Goal: Task Accomplishment & Management: Complete application form

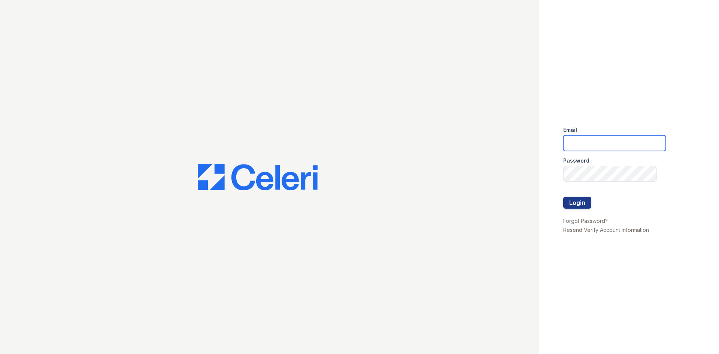
click at [617, 140] on input "email" at bounding box center [614, 143] width 103 height 16
type input "[EMAIL_ADDRESS][DOMAIN_NAME]"
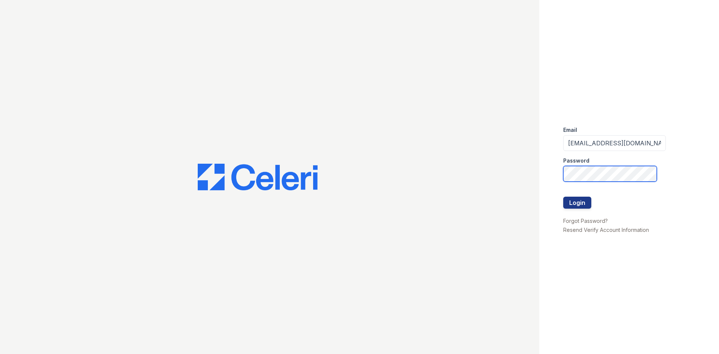
click at [563, 196] on button "Login" at bounding box center [577, 202] width 28 height 12
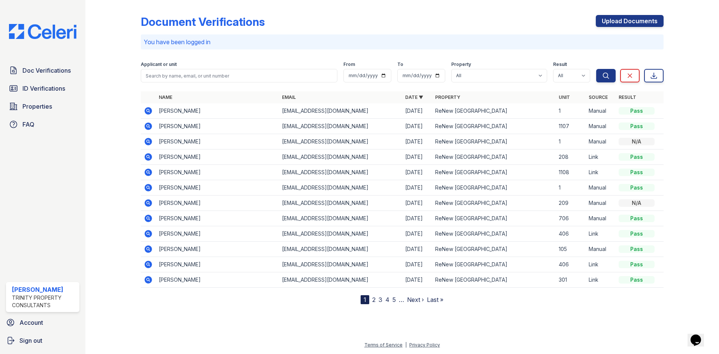
click at [47, 161] on div "Doc Verifications ID Verifications Properties FAQ [PERSON_NAME] Trinity Propert…" at bounding box center [42, 177] width 85 height 354
click at [52, 85] on span "ID Verifications" at bounding box center [43, 88] width 43 height 9
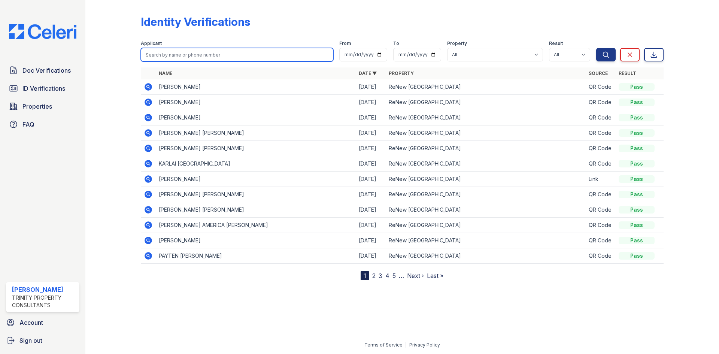
click at [159, 54] on input "search" at bounding box center [237, 54] width 192 height 13
type input "Netty"
click at [596, 48] on button "Search" at bounding box center [605, 54] width 19 height 13
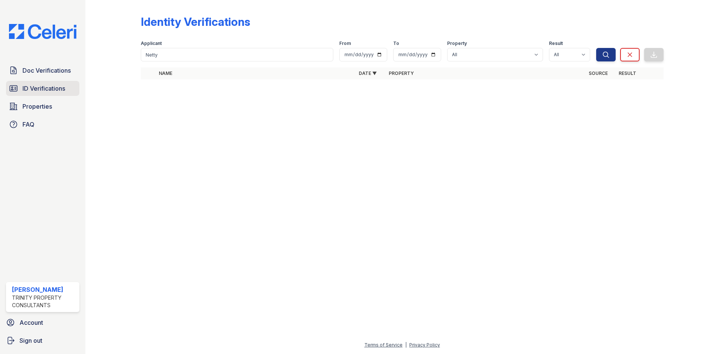
click at [43, 89] on span "ID Verifications" at bounding box center [43, 88] width 43 height 9
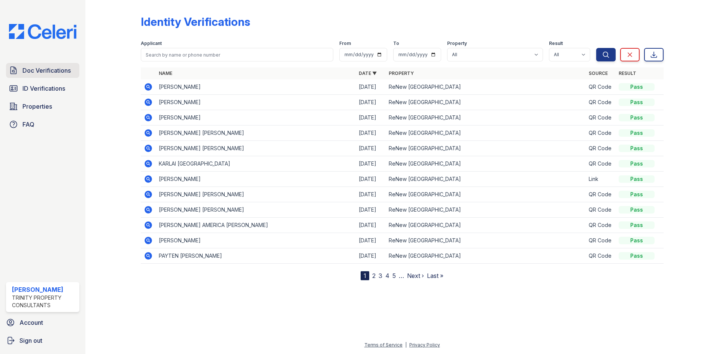
click at [29, 71] on span "Doc Verifications" at bounding box center [46, 70] width 48 height 9
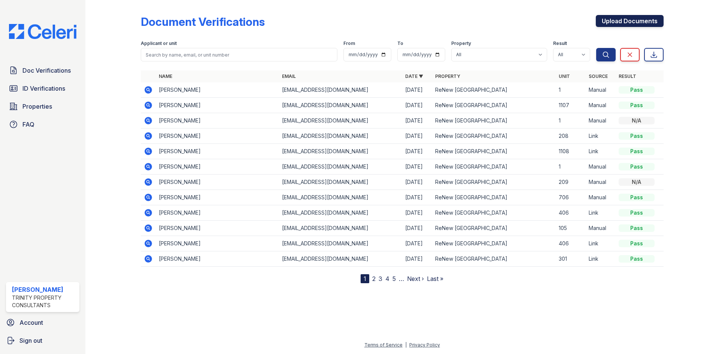
click at [637, 21] on link "Upload Documents" at bounding box center [629, 21] width 68 height 12
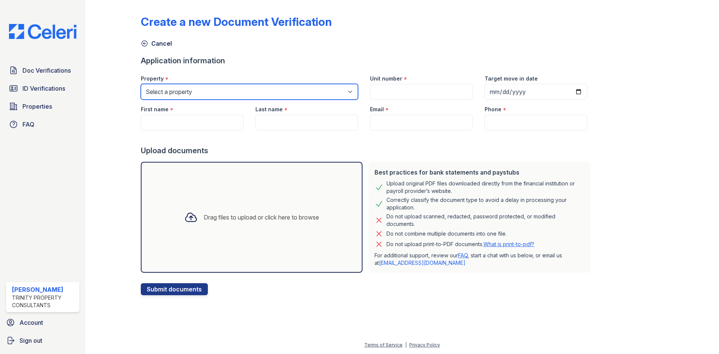
click at [229, 94] on select "Select a property ReNew [GEOGRAPHIC_DATA] [GEOGRAPHIC_DATA]" at bounding box center [249, 92] width 217 height 16
select select "62"
click at [141, 84] on select "Select a property ReNew [GEOGRAPHIC_DATA] [GEOGRAPHIC_DATA]" at bounding box center [249, 92] width 217 height 16
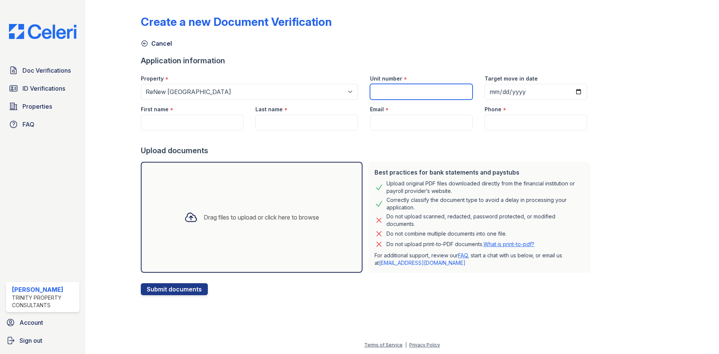
click at [384, 93] on input "Unit number" at bounding box center [421, 92] width 103 height 16
type input "0114"
click at [488, 88] on input "Target move in date" at bounding box center [535, 92] width 103 height 16
type input "[DATE]"
click at [218, 123] on input "First name" at bounding box center [192, 123] width 103 height 16
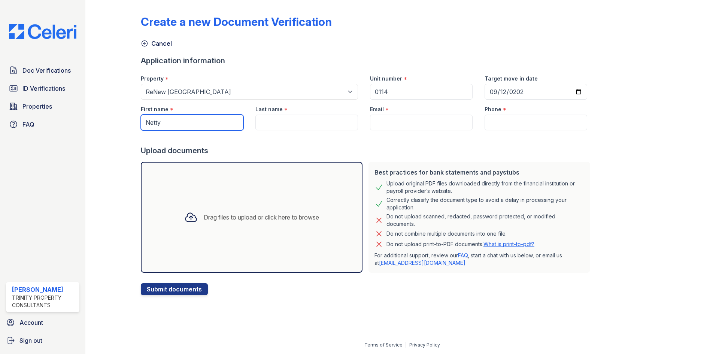
type input "Netty"
click at [289, 123] on input "Last name" at bounding box center [306, 123] width 103 height 16
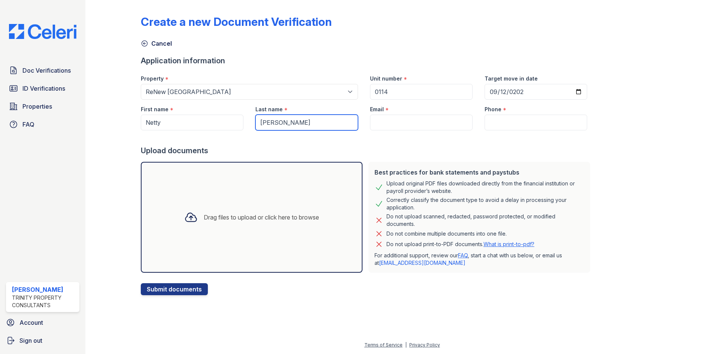
type input "[PERSON_NAME]"
click at [377, 123] on input "Email" at bounding box center [421, 123] width 103 height 16
paste input "[EMAIL_ADDRESS][DOMAIN_NAME]"
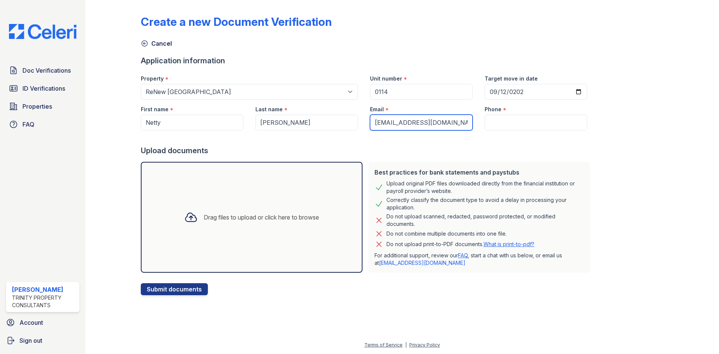
type input "[EMAIL_ADDRESS][DOMAIN_NAME]"
click at [505, 124] on input "Phone" at bounding box center [535, 123] width 103 height 16
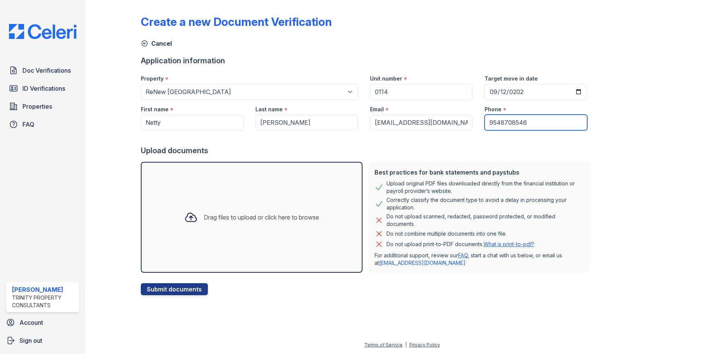
type input "9548708546"
click at [248, 214] on div "Drag files to upload or click here to browse" at bounding box center [261, 217] width 115 height 9
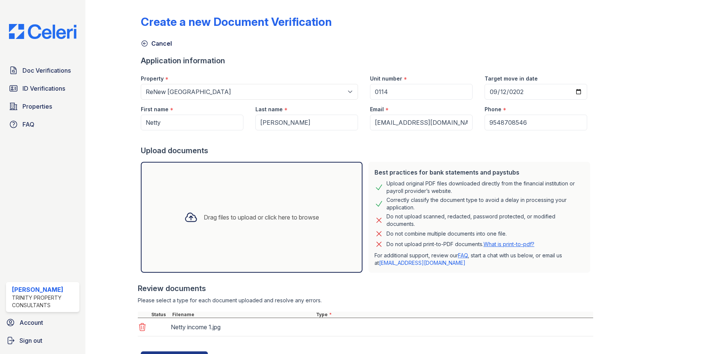
click at [253, 217] on div "Drag files to upload or click here to browse" at bounding box center [261, 217] width 115 height 9
click at [222, 211] on div "Drag files to upload or click here to browse" at bounding box center [251, 216] width 147 height 25
click at [262, 222] on div "Drag files to upload or click here to browse" at bounding box center [251, 216] width 147 height 25
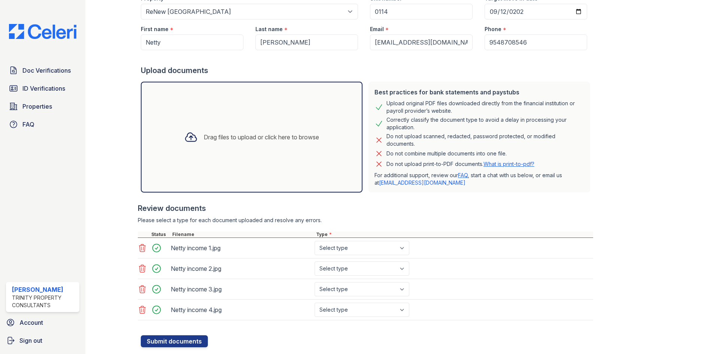
scroll to position [99, 0]
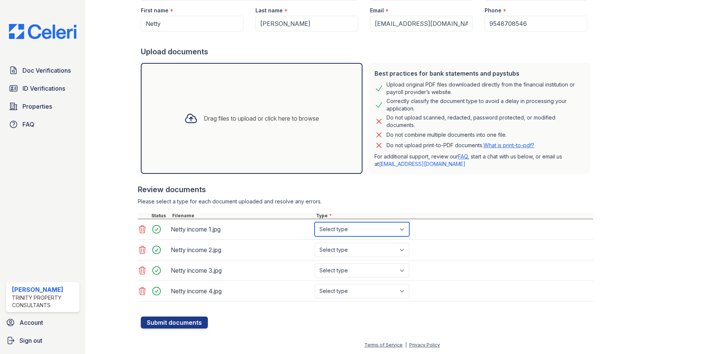
click at [341, 229] on select "Select type Paystub Bank Statement Offer Letter Tax Documents Benefit Award Let…" at bounding box center [361, 229] width 95 height 14
select select "paystub"
click at [314, 222] on select "Select type Paystub Bank Statement Offer Letter Tax Documents Benefit Award Let…" at bounding box center [361, 229] width 95 height 14
click at [339, 249] on select "Select type Paystub Bank Statement Offer Letter Tax Documents Benefit Award Let…" at bounding box center [361, 249] width 95 height 14
select select "paystub"
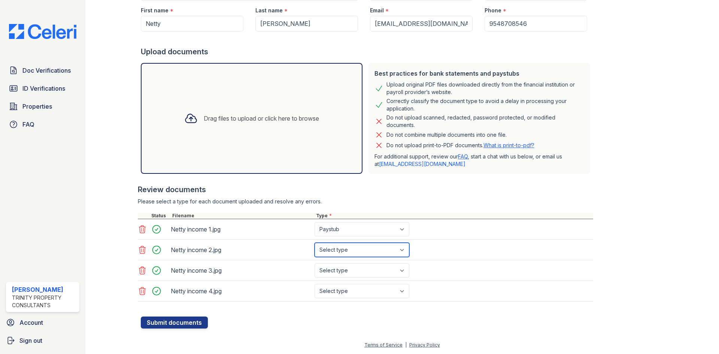
click at [314, 242] on select "Select type Paystub Bank Statement Offer Letter Tax Documents Benefit Award Let…" at bounding box center [361, 249] width 95 height 14
click at [342, 269] on select "Select type Paystub Bank Statement Offer Letter Tax Documents Benefit Award Let…" at bounding box center [361, 270] width 95 height 14
select select "paystub"
click at [314, 263] on select "Select type Paystub Bank Statement Offer Letter Tax Documents Benefit Award Let…" at bounding box center [361, 270] width 95 height 14
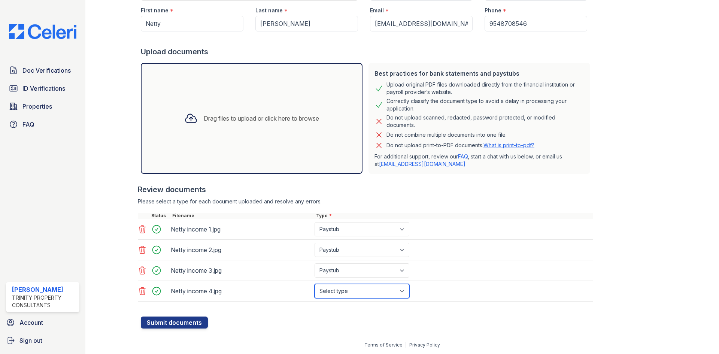
click at [341, 290] on select "Select type Paystub Bank Statement Offer Letter Tax Documents Benefit Award Let…" at bounding box center [361, 291] width 95 height 14
select select "paystub"
click at [314, 284] on select "Select type Paystub Bank Statement Offer Letter Tax Documents Benefit Award Let…" at bounding box center [361, 291] width 95 height 14
click at [327, 323] on form "Application information Property * Select a property ReNew [GEOGRAPHIC_DATA] [G…" at bounding box center [367, 143] width 452 height 372
click at [184, 323] on button "Submit documents" at bounding box center [174, 322] width 67 height 12
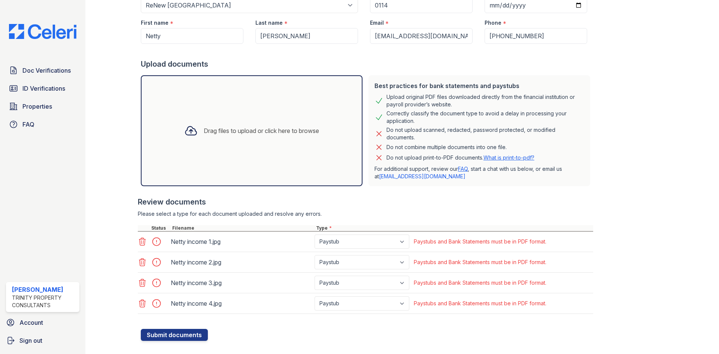
scroll to position [120, 0]
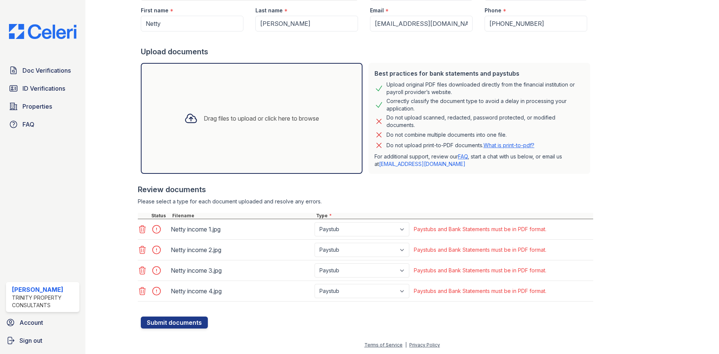
click at [143, 230] on icon at bounding box center [142, 228] width 6 height 7
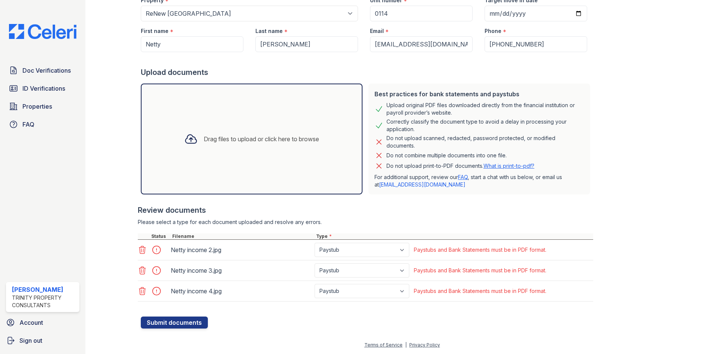
click at [143, 254] on div at bounding box center [143, 249] width 10 height 10
click at [142, 251] on icon at bounding box center [142, 249] width 9 height 9
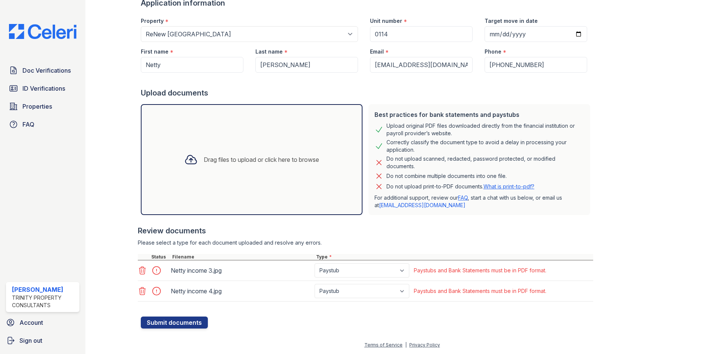
click at [141, 268] on icon at bounding box center [142, 269] width 6 height 7
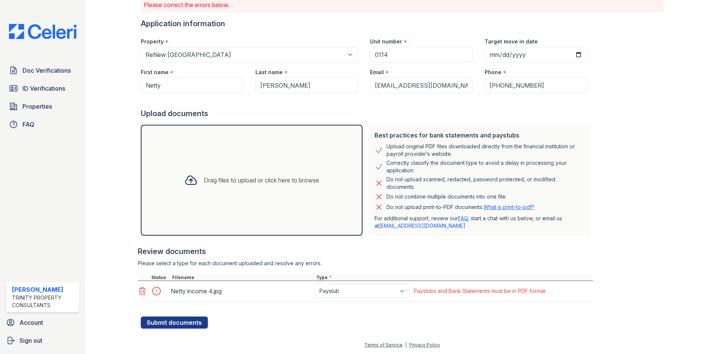
click at [141, 291] on icon at bounding box center [142, 290] width 9 height 9
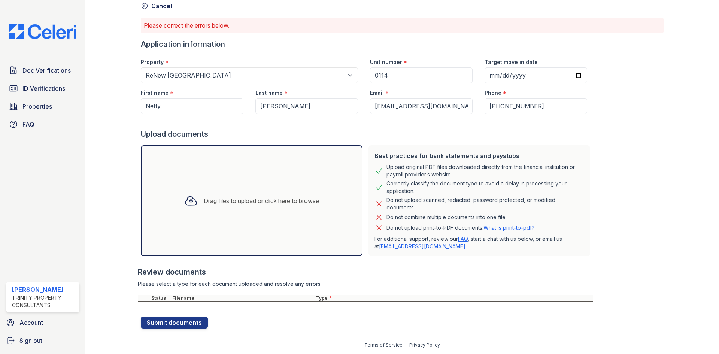
scroll to position [37, 0]
click at [225, 199] on div "Drag files to upload or click here to browse" at bounding box center [261, 200] width 115 height 9
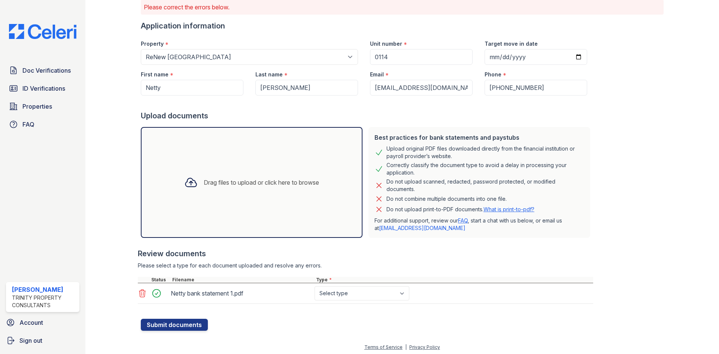
scroll to position [58, 0]
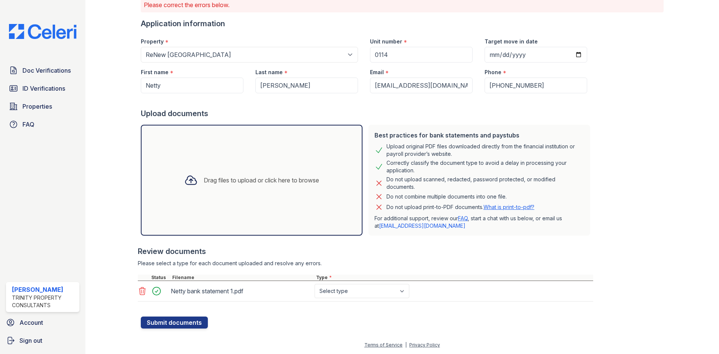
click at [259, 177] on div "Drag files to upload or click here to browse" at bounding box center [261, 180] width 115 height 9
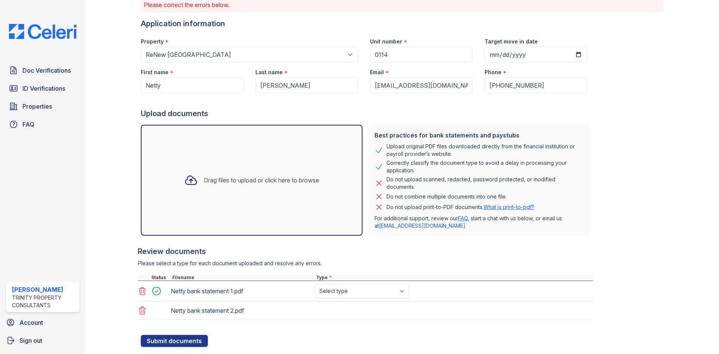
click at [249, 179] on div "Drag files to upload or click here to browse" at bounding box center [261, 180] width 115 height 9
drag, startPoint x: 235, startPoint y: 177, endPoint x: 189, endPoint y: 160, distance: 49.2
click at [189, 160] on div "Drag files to upload or click here to browse" at bounding box center [252, 180] width 222 height 111
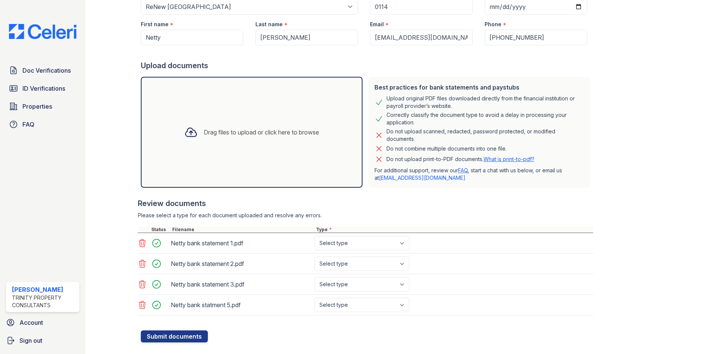
scroll to position [120, 0]
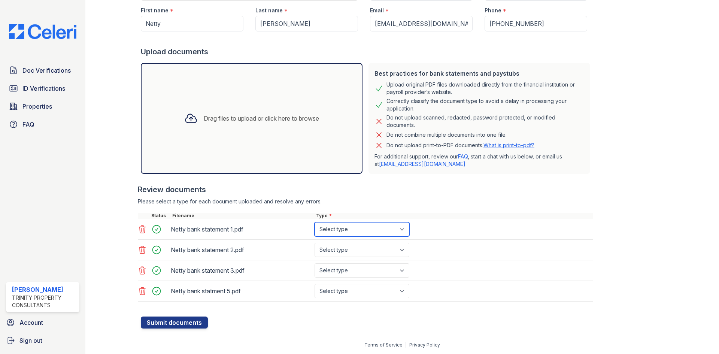
click at [329, 230] on select "Select type Paystub Bank Statement Offer Letter Tax Documents Benefit Award Let…" at bounding box center [361, 229] width 95 height 14
select select "bank_statement"
click at [314, 222] on select "Select type Paystub Bank Statement Offer Letter Tax Documents Benefit Award Let…" at bounding box center [361, 229] width 95 height 14
click at [339, 251] on select "Select type Paystub Bank Statement Offer Letter Tax Documents Benefit Award Let…" at bounding box center [361, 249] width 95 height 14
select select "bank_statement"
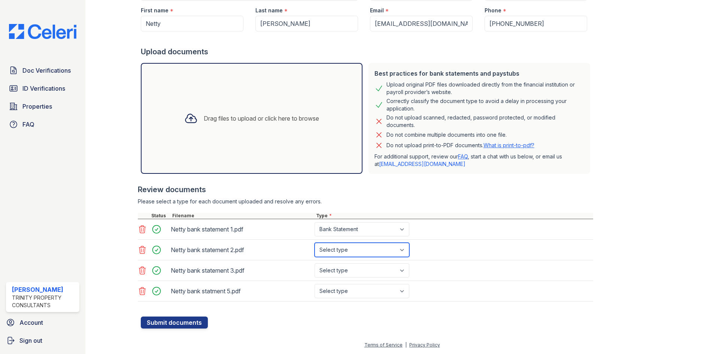
click at [314, 242] on select "Select type Paystub Bank Statement Offer Letter Tax Documents Benefit Award Let…" at bounding box center [361, 249] width 95 height 14
click at [342, 269] on select "Select type Paystub Bank Statement Offer Letter Tax Documents Benefit Award Let…" at bounding box center [361, 270] width 95 height 14
select select "bank_statement"
click at [314, 263] on select "Select type Paystub Bank Statement Offer Letter Tax Documents Benefit Award Let…" at bounding box center [361, 270] width 95 height 14
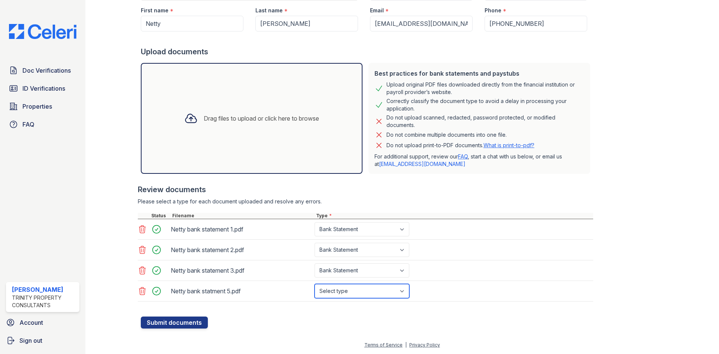
click at [344, 289] on select "Select type Paystub Bank Statement Offer Letter Tax Documents Benefit Award Let…" at bounding box center [361, 291] width 95 height 14
select select "bank_statement"
click at [314, 284] on select "Select type Paystub Bank Statement Offer Letter Tax Documents Benefit Award Let…" at bounding box center [361, 291] width 95 height 14
click at [187, 323] on button "Submit documents" at bounding box center [174, 322] width 67 height 12
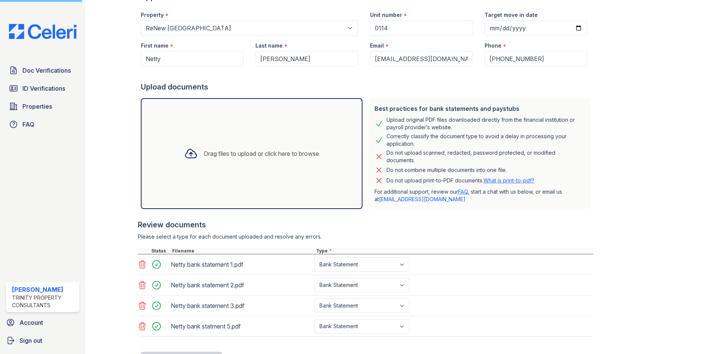
scroll to position [20, 0]
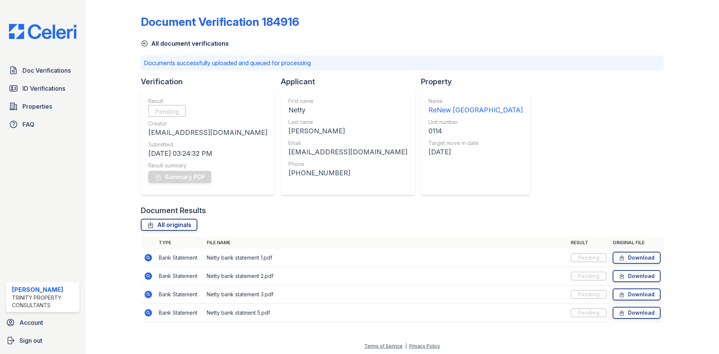
scroll to position [1, 0]
click at [27, 70] on span "Doc Verifications" at bounding box center [46, 70] width 48 height 9
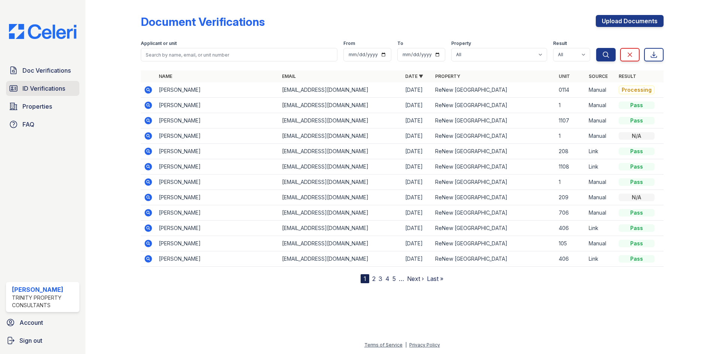
click at [46, 88] on span "ID Verifications" at bounding box center [43, 88] width 43 height 9
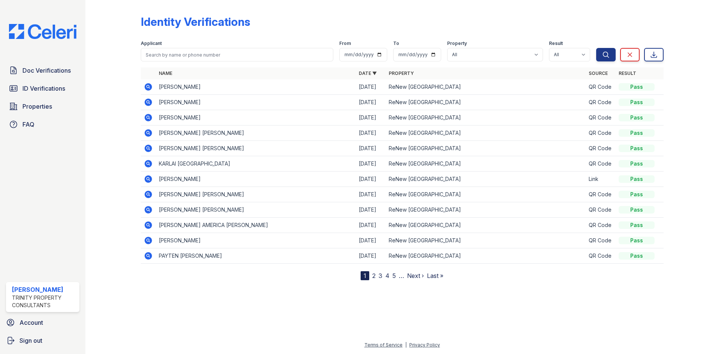
click at [61, 202] on div "Doc Verifications ID Verifications Properties FAQ [PERSON_NAME] Trinity Propert…" at bounding box center [42, 177] width 85 height 354
click at [50, 186] on div "Doc Verifications ID Verifications Properties FAQ [PERSON_NAME] Trinity Propert…" at bounding box center [42, 177] width 85 height 354
click at [50, 71] on span "Doc Verifications" at bounding box center [46, 70] width 48 height 9
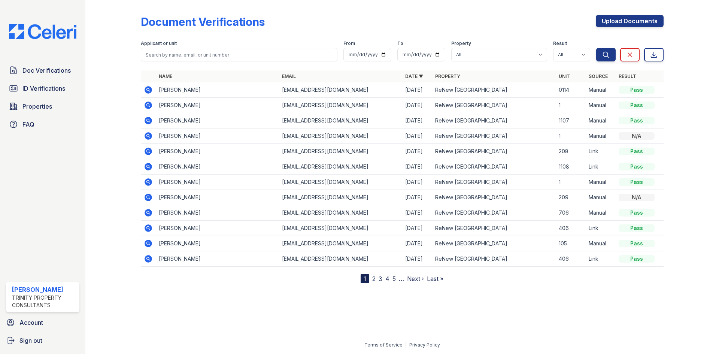
click at [147, 88] on icon at bounding box center [148, 89] width 9 height 9
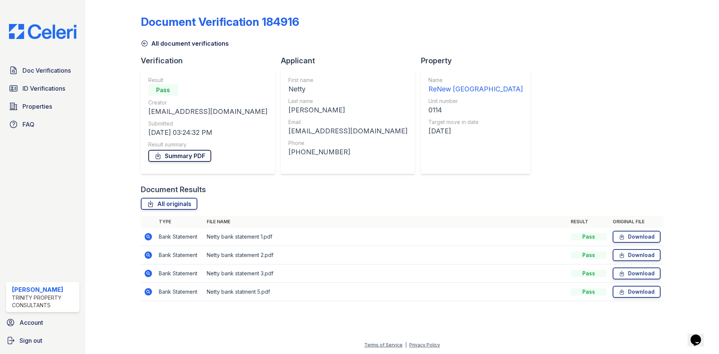
click at [178, 156] on link "Summary PDF" at bounding box center [179, 156] width 63 height 12
click at [185, 157] on link "Summary PDF" at bounding box center [179, 156] width 63 height 12
click at [157, 157] on icon at bounding box center [157, 155] width 7 height 7
click at [118, 110] on div at bounding box center [118, 155] width 43 height 305
click at [22, 170] on div "Doc Verifications ID Verifications Properties FAQ [PERSON_NAME] Trinity Propert…" at bounding box center [42, 177] width 85 height 354
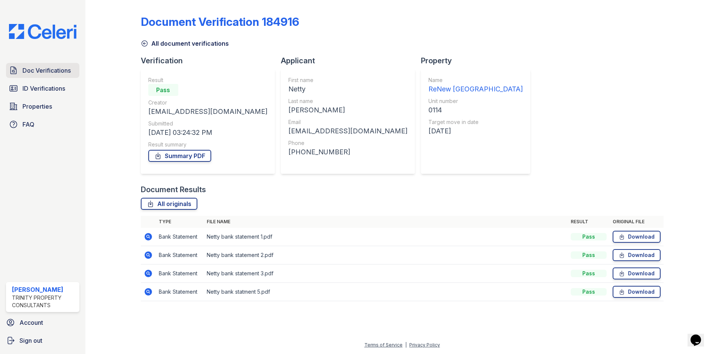
click at [36, 75] on span "Doc Verifications" at bounding box center [46, 70] width 48 height 9
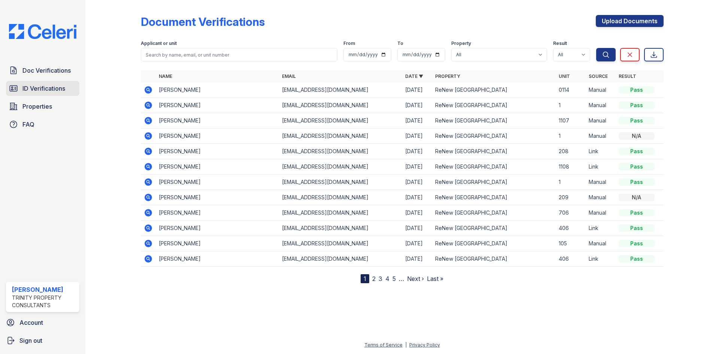
click at [55, 91] on span "ID Verifications" at bounding box center [43, 88] width 43 height 9
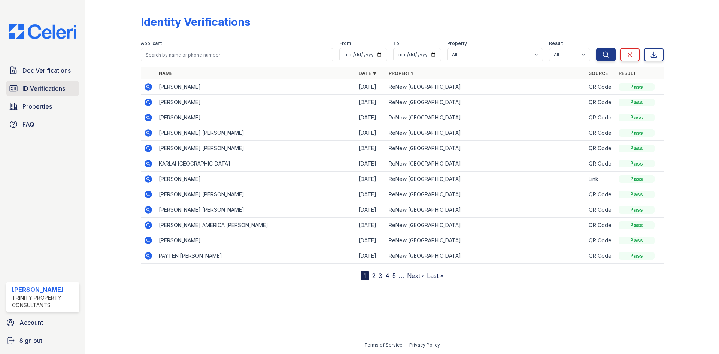
click at [39, 90] on span "ID Verifications" at bounding box center [43, 88] width 43 height 9
click at [48, 73] on span "Doc Verifications" at bounding box center [46, 70] width 48 height 9
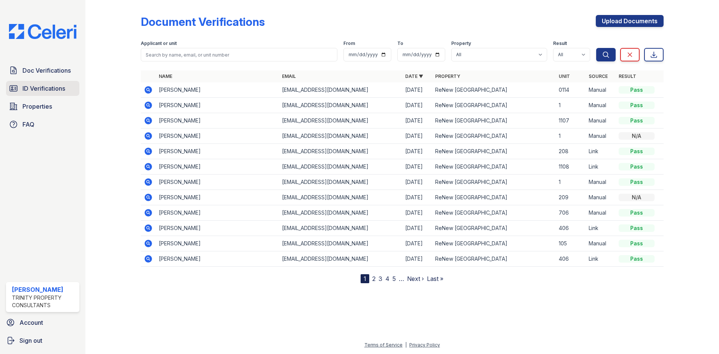
click at [46, 88] on span "ID Verifications" at bounding box center [43, 88] width 43 height 9
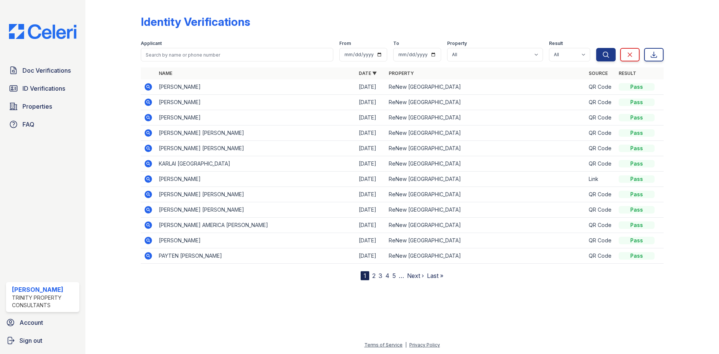
click at [46, 88] on span "ID Verifications" at bounding box center [43, 88] width 43 height 9
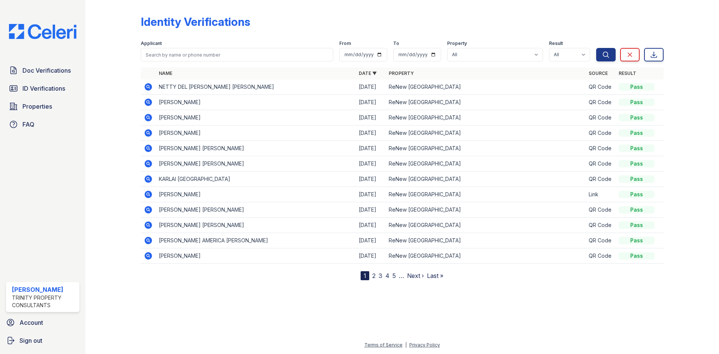
click at [147, 88] on icon at bounding box center [148, 86] width 9 height 9
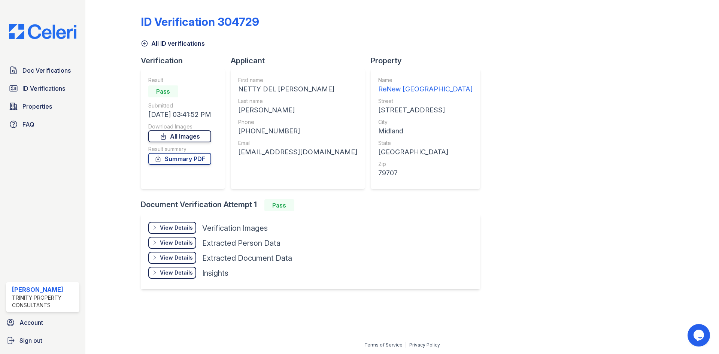
click at [192, 134] on link "All Images" at bounding box center [179, 136] width 63 height 12
drag, startPoint x: 540, startPoint y: 85, endPoint x: 540, endPoint y: 80, distance: 4.1
click at [540, 80] on div "ID Verification 304729 All ID verifications Verification Result Pass Submitted …" at bounding box center [402, 151] width 522 height 296
click at [174, 139] on link "All Images" at bounding box center [179, 136] width 63 height 12
click at [510, 30] on div "ID Verification 304729" at bounding box center [402, 24] width 522 height 19
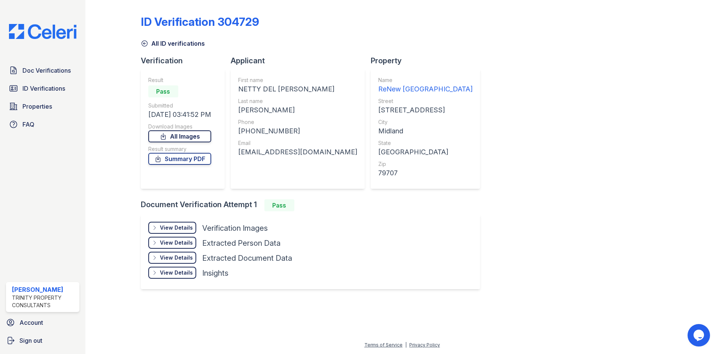
click at [191, 136] on link "All Images" at bounding box center [179, 136] width 63 height 12
click at [195, 159] on link "Summary PDF" at bounding box center [179, 159] width 63 height 12
